Goal: Information Seeking & Learning: Find specific fact

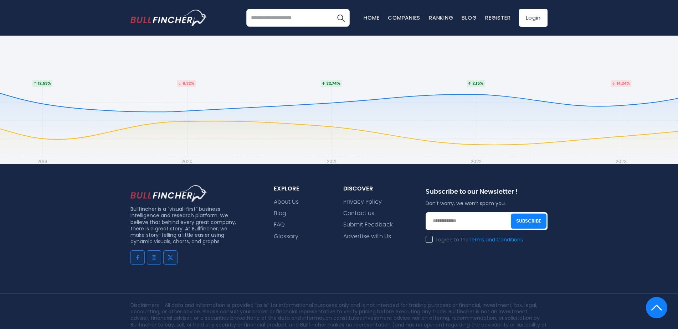
scroll to position [1001, 0]
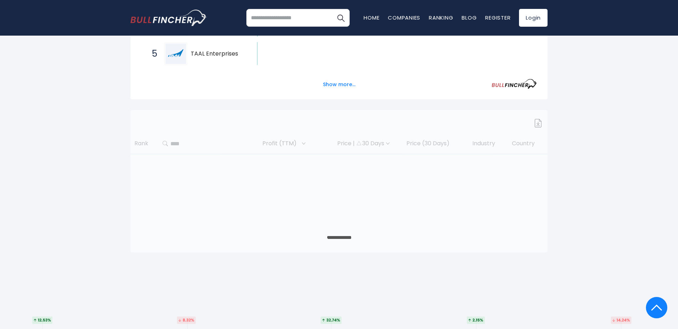
scroll to position [295, 0]
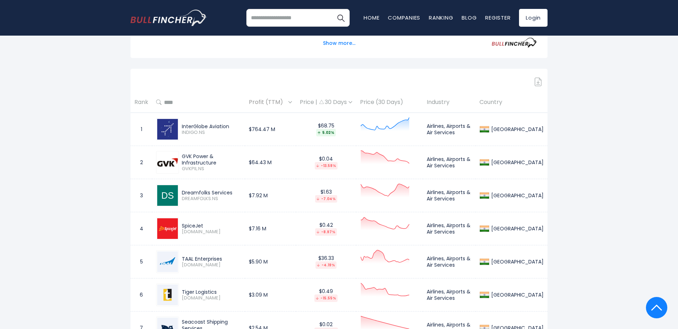
click at [192, 157] on div "GVK Power & Infrastructure" at bounding box center [211, 159] width 59 height 13
click at [178, 165] on div at bounding box center [167, 162] width 23 height 23
click at [173, 165] on img at bounding box center [167, 162] width 21 height 9
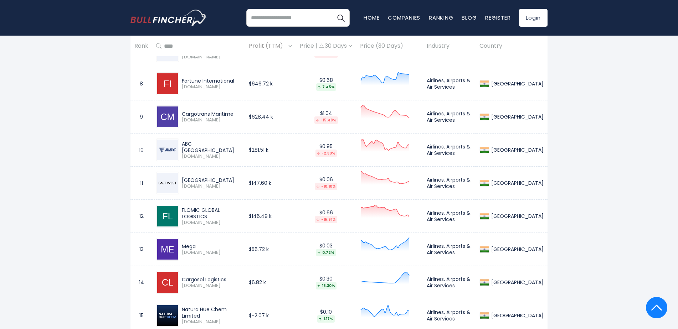
scroll to position [651, 0]
